Goal: Task Accomplishment & Management: Use online tool/utility

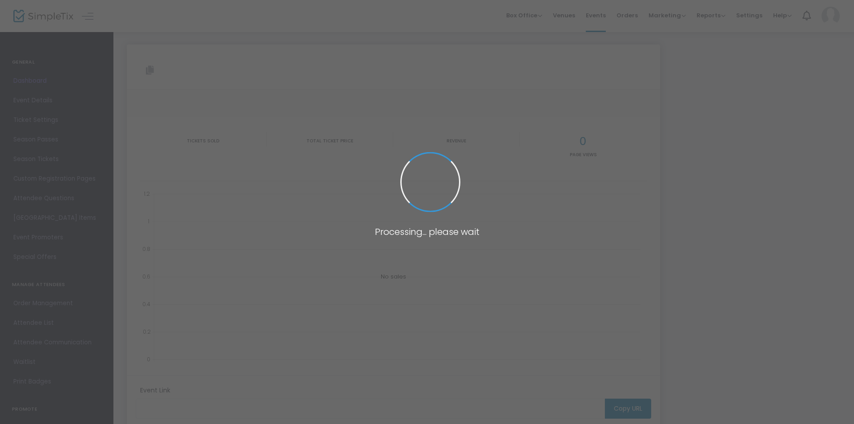
type input "[URL][DOMAIN_NAME][PERSON_NAME]"
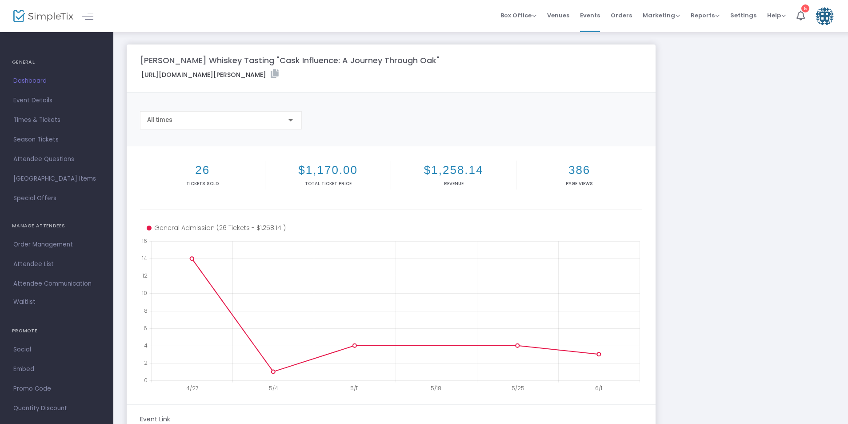
click at [32, 82] on span "Dashboard" at bounding box center [56, 81] width 87 height 12
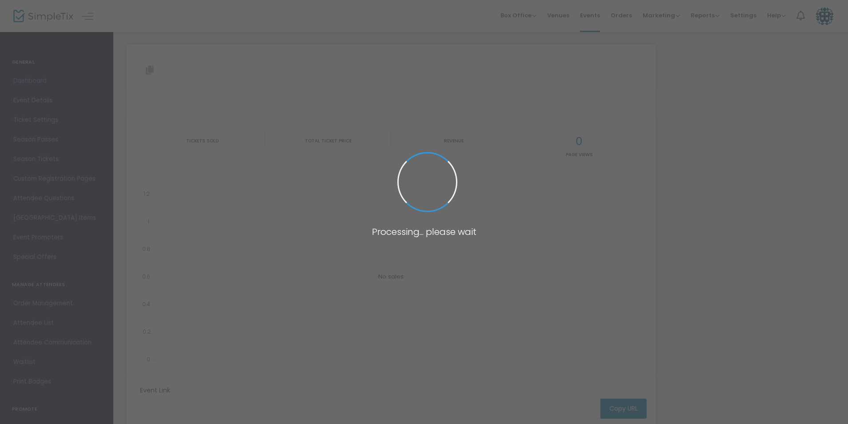
type input "[URL][DOMAIN_NAME][PERSON_NAME]"
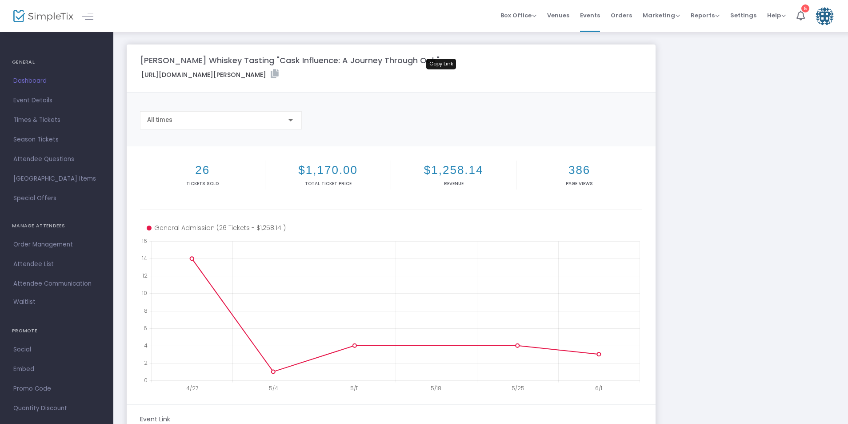
click at [279, 71] on icon at bounding box center [275, 73] width 8 height 9
click at [28, 80] on span "Dashboard" at bounding box center [56, 81] width 87 height 12
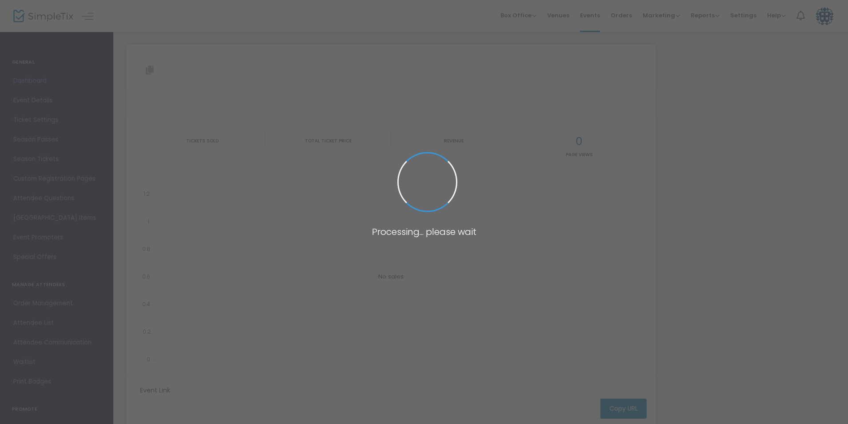
type input "[URL][DOMAIN_NAME][PERSON_NAME]"
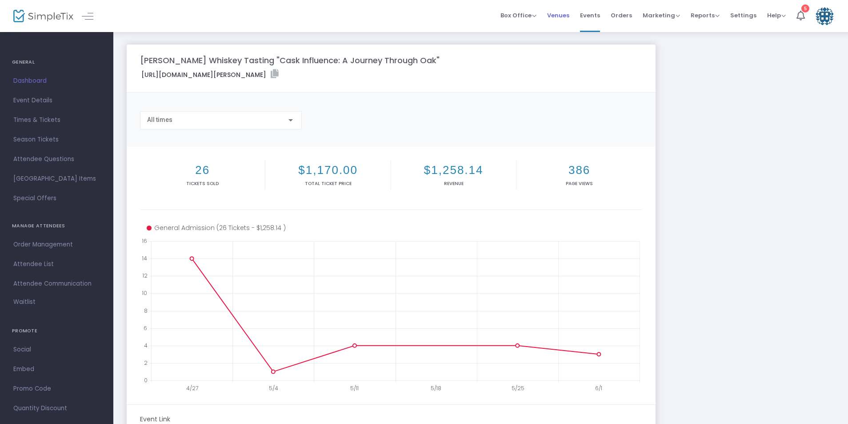
click at [574, 16] on li "Venues" at bounding box center [558, 16] width 33 height 32
click at [598, 15] on span "Events" at bounding box center [590, 15] width 20 height 23
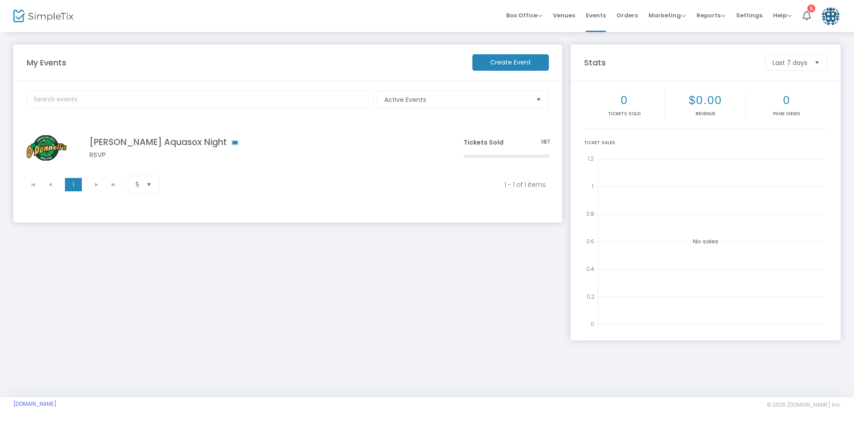
click at [531, 63] on m-button "Create Event" at bounding box center [510, 62] width 76 height 16
